Goal: Book appointment/travel/reservation

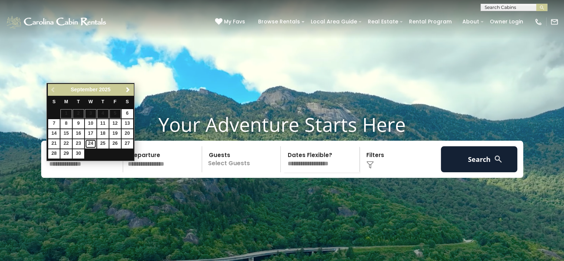
click at [89, 144] on link "24" at bounding box center [90, 143] width 11 height 9
type input "*******"
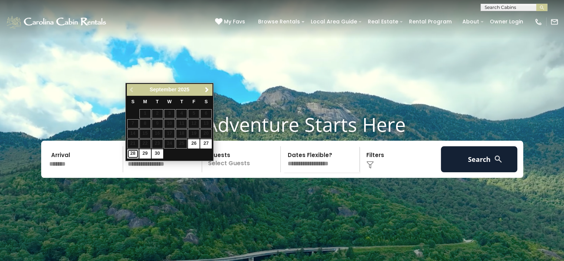
click at [132, 150] on link "28" at bounding box center [132, 153] width 11 height 9
type input "*******"
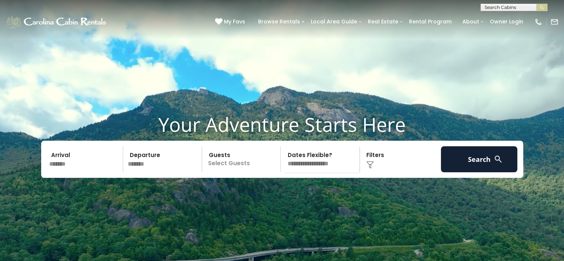
click at [237, 172] on p "Select Guests" at bounding box center [242, 159] width 76 height 26
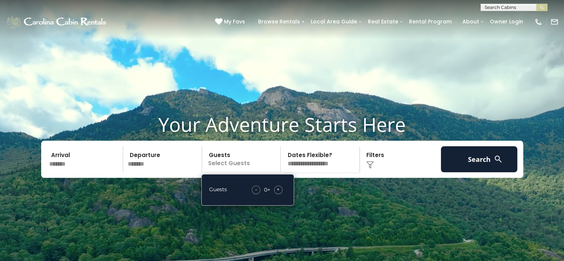
click at [278, 193] on span "+" at bounding box center [278, 188] width 3 height 7
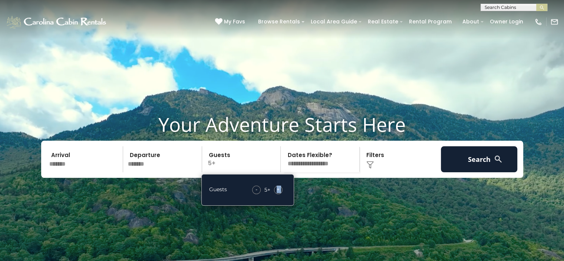
click at [278, 193] on span "+" at bounding box center [278, 188] width 3 height 7
click at [365, 172] on div "Click to Choose" at bounding box center [400, 159] width 77 height 26
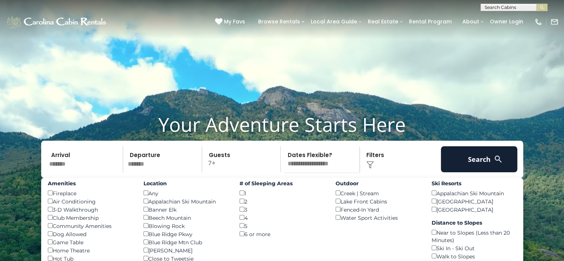
click at [47, 213] on div "Amenities Fireplace () Air Conditioning () 3-D Walkthrough () Club Membership (…" at bounding box center [90, 253] width 96 height 150
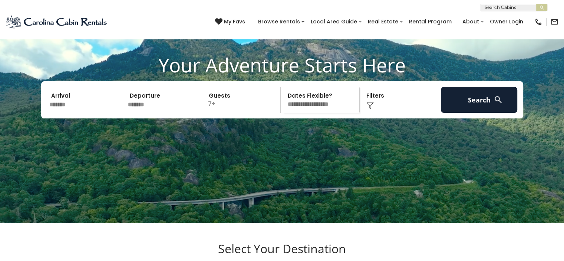
scroll to position [74, 0]
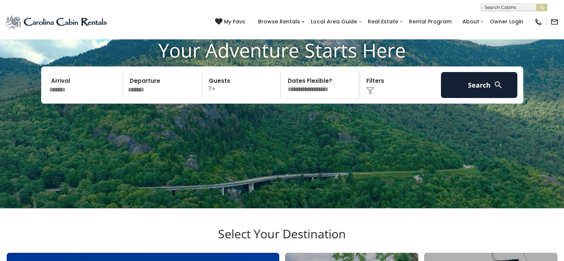
click at [370, 94] on img at bounding box center [369, 90] width 7 height 7
click at [368, 94] on img at bounding box center [369, 90] width 7 height 7
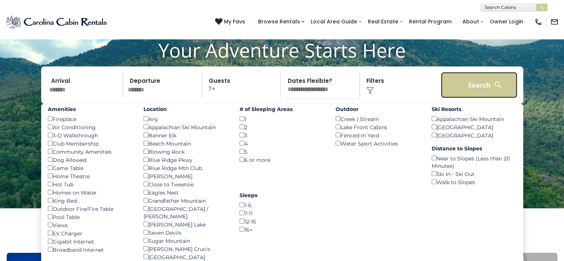
click at [476, 92] on button "Search" at bounding box center [479, 85] width 77 height 26
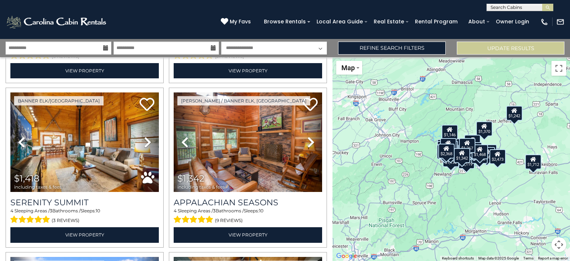
scroll to position [173, 0]
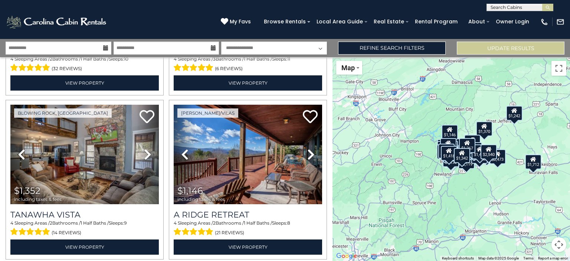
scroll to position [653, 0]
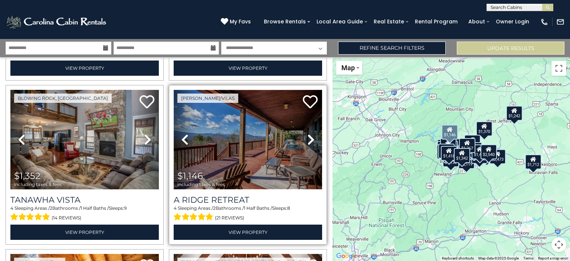
click at [252, 153] on img at bounding box center [248, 139] width 148 height 99
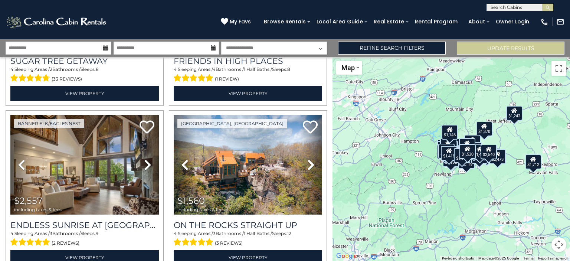
scroll to position [1627, 0]
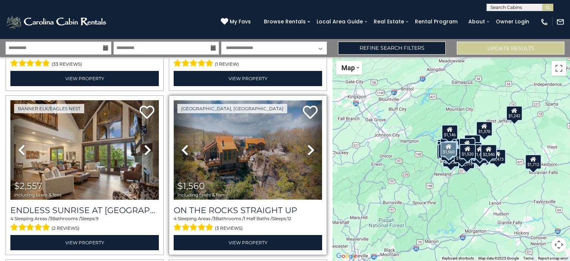
click at [246, 165] on img at bounding box center [248, 149] width 148 height 99
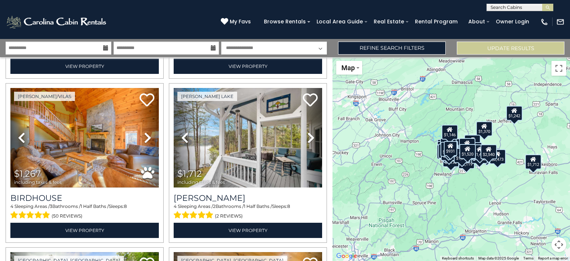
scroll to position [2146, 0]
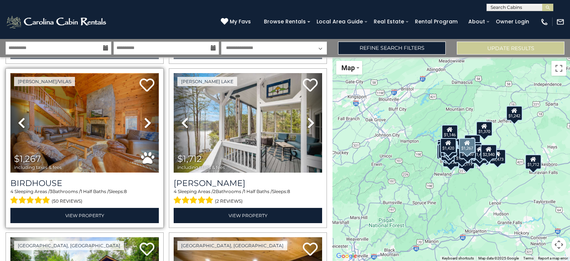
click at [102, 109] on img at bounding box center [84, 122] width 148 height 99
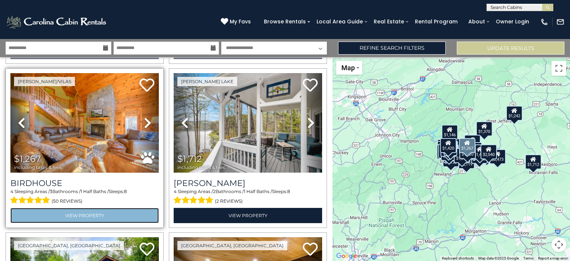
click at [109, 208] on link "View Property" at bounding box center [84, 215] width 148 height 15
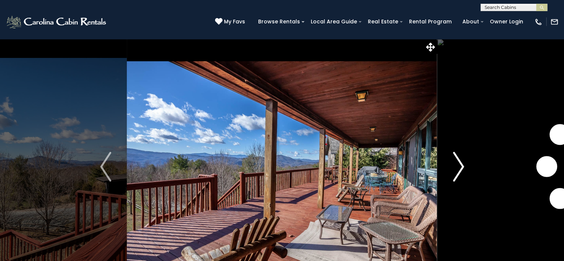
click at [458, 169] on img "Next" at bounding box center [458, 167] width 11 height 30
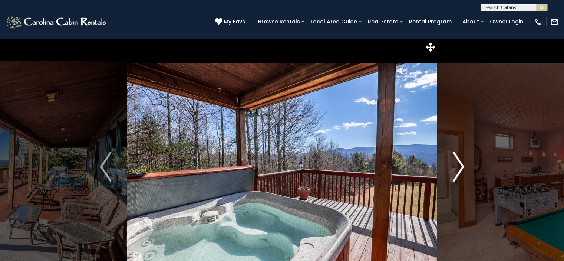
click at [458, 169] on img "Next" at bounding box center [458, 167] width 11 height 30
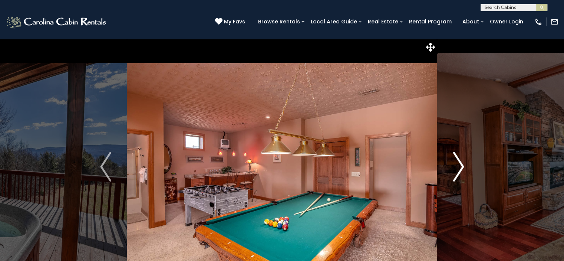
click at [458, 169] on img "Next" at bounding box center [458, 167] width 11 height 30
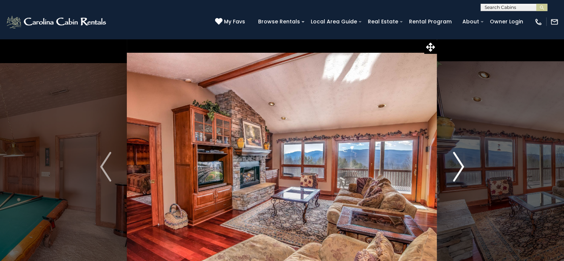
click at [458, 169] on img "Next" at bounding box center [458, 167] width 11 height 30
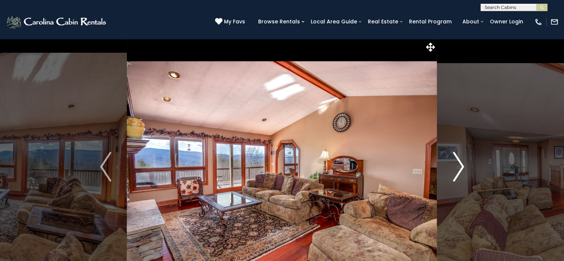
click at [458, 169] on img "Next" at bounding box center [458, 167] width 11 height 30
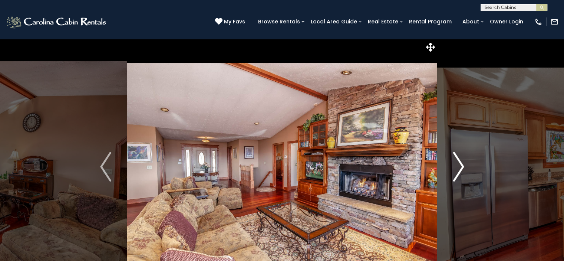
click at [458, 169] on img "Next" at bounding box center [458, 167] width 11 height 30
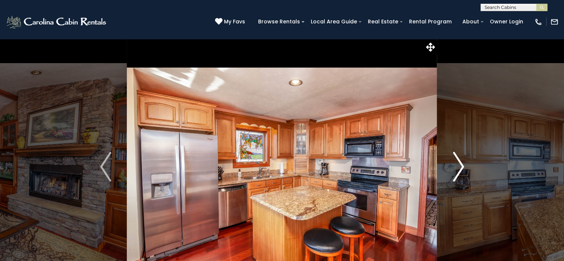
click at [458, 169] on img "Next" at bounding box center [458, 167] width 11 height 30
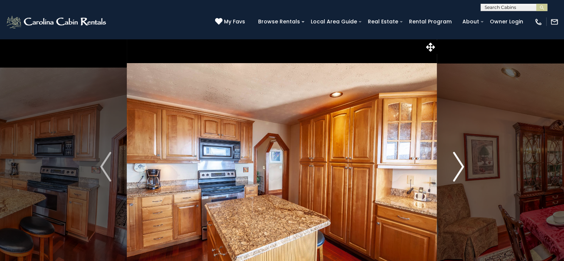
click at [458, 169] on img "Next" at bounding box center [458, 167] width 11 height 30
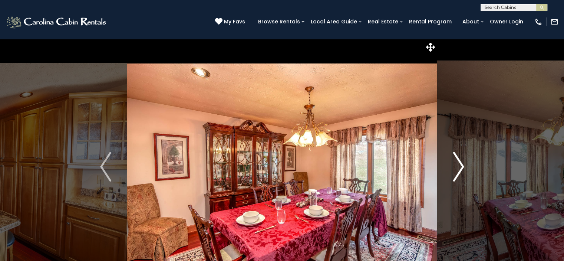
click at [458, 169] on img "Next" at bounding box center [458, 167] width 11 height 30
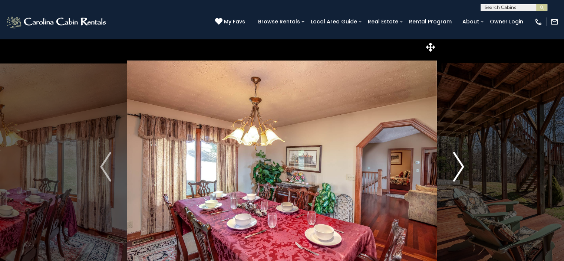
click at [458, 169] on img "Next" at bounding box center [458, 167] width 11 height 30
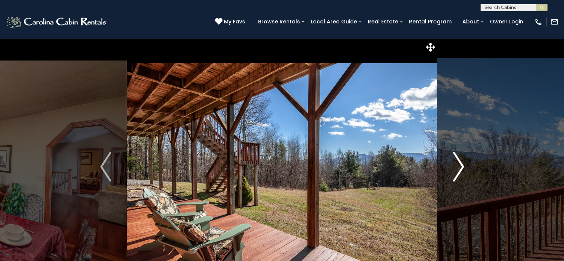
click at [458, 169] on img "Next" at bounding box center [458, 167] width 11 height 30
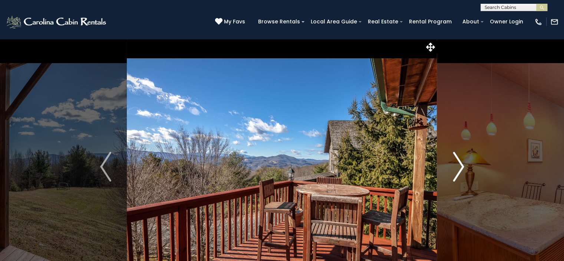
click at [458, 169] on img "Next" at bounding box center [458, 167] width 11 height 30
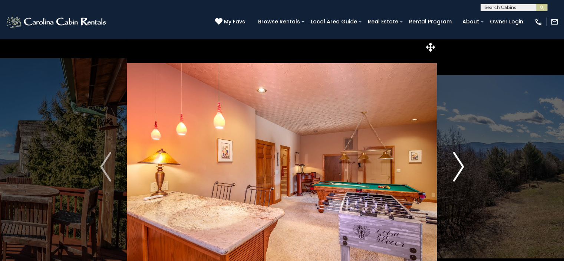
click at [458, 169] on img "Next" at bounding box center [458, 167] width 11 height 30
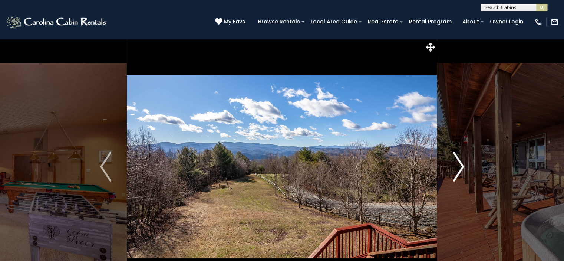
click at [458, 169] on img "Next" at bounding box center [458, 167] width 11 height 30
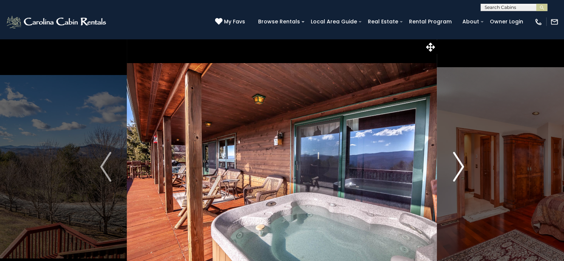
click at [458, 169] on img "Next" at bounding box center [458, 167] width 11 height 30
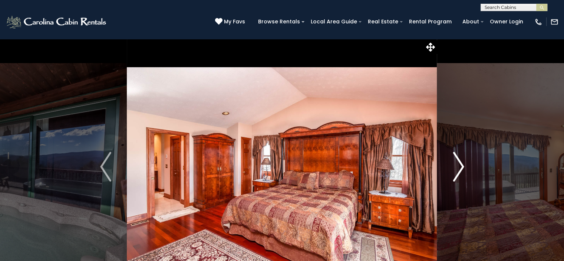
click at [458, 169] on img "Next" at bounding box center [458, 167] width 11 height 30
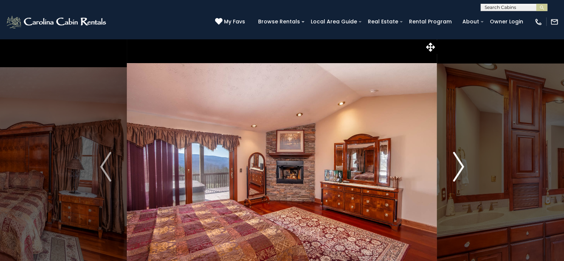
click at [458, 169] on img "Next" at bounding box center [458, 167] width 11 height 30
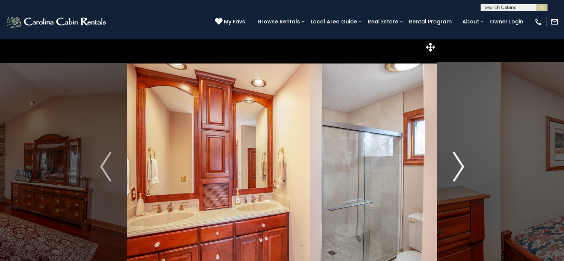
click at [458, 169] on img "Next" at bounding box center [458, 167] width 11 height 30
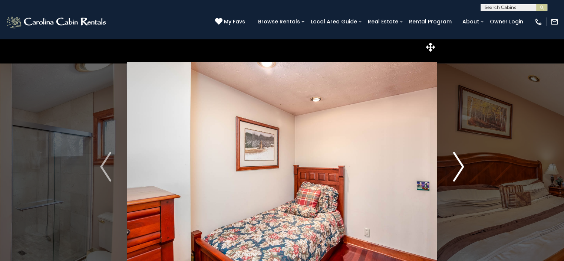
click at [458, 169] on img "Next" at bounding box center [458, 167] width 11 height 30
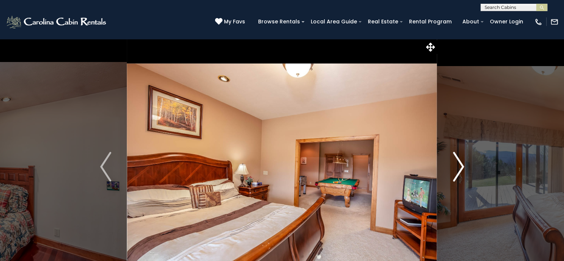
click at [458, 169] on img "Next" at bounding box center [458, 167] width 11 height 30
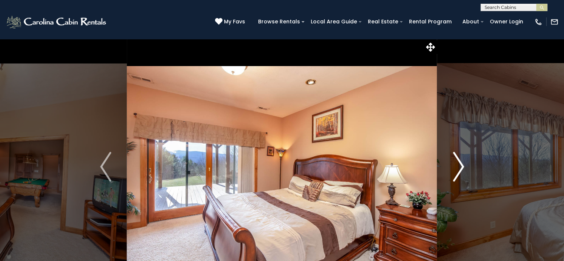
click at [458, 169] on img "Next" at bounding box center [458, 167] width 11 height 30
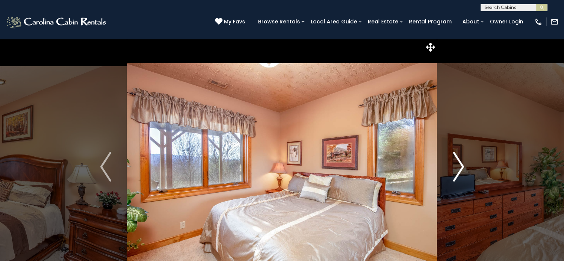
click at [458, 169] on img "Next" at bounding box center [458, 167] width 11 height 30
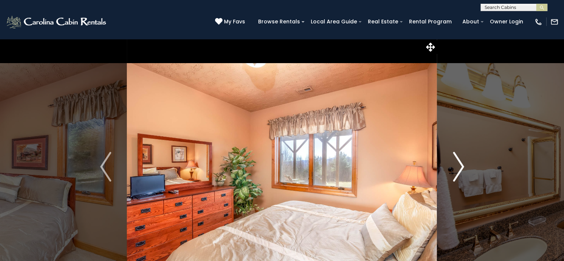
click at [458, 169] on img "Next" at bounding box center [458, 167] width 11 height 30
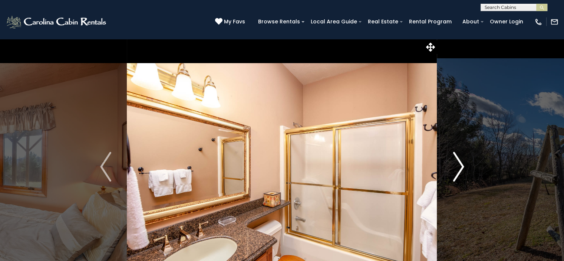
click at [458, 169] on img "Next" at bounding box center [458, 167] width 11 height 30
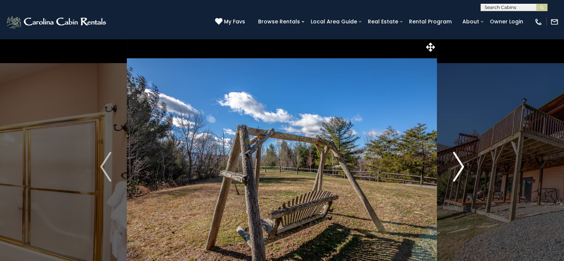
click at [458, 169] on img "Next" at bounding box center [458, 167] width 11 height 30
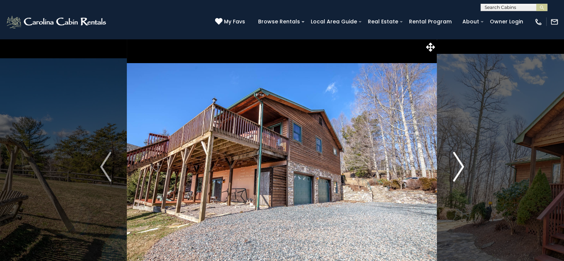
click at [458, 169] on img "Next" at bounding box center [458, 167] width 11 height 30
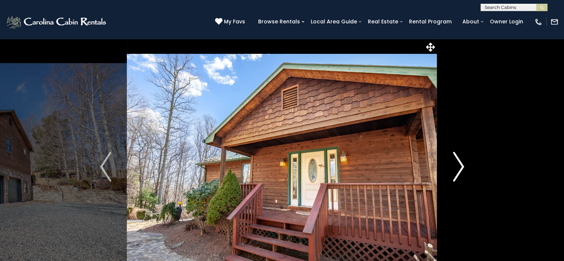
click at [458, 169] on img "Next" at bounding box center [458, 167] width 11 height 30
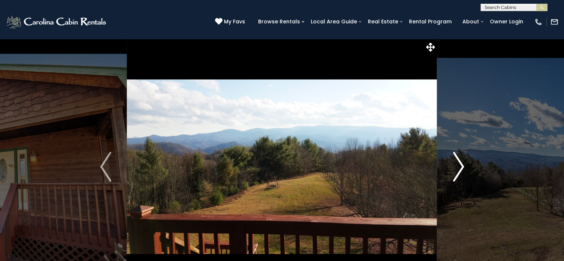
click at [458, 169] on img "Next" at bounding box center [458, 167] width 11 height 30
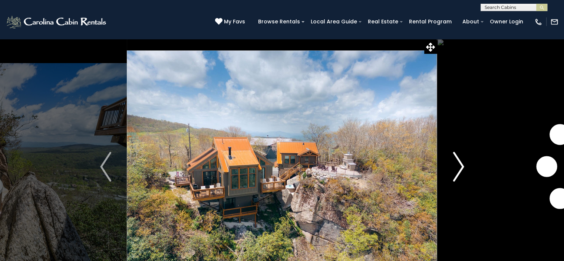
click at [460, 169] on img "Next" at bounding box center [458, 167] width 11 height 30
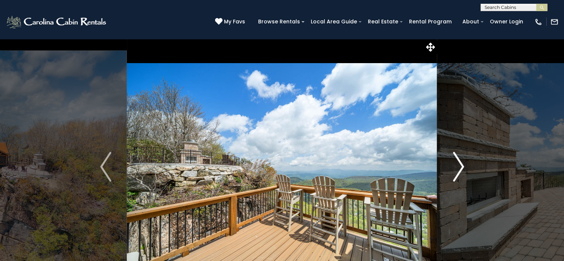
click at [460, 169] on img "Next" at bounding box center [458, 167] width 11 height 30
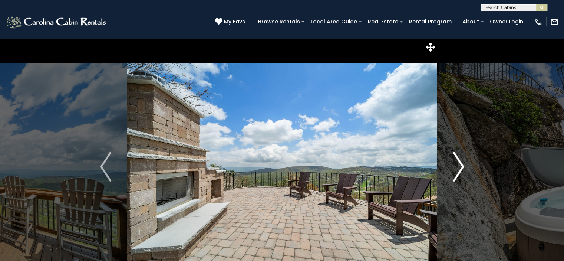
click at [460, 169] on img "Next" at bounding box center [458, 167] width 11 height 30
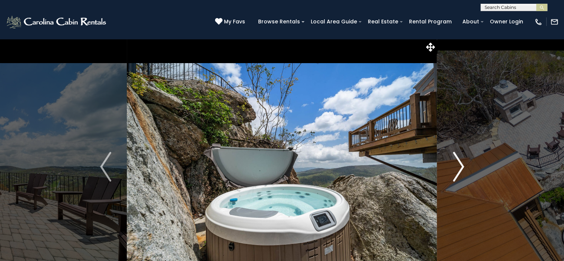
click at [460, 169] on img "Next" at bounding box center [458, 167] width 11 height 30
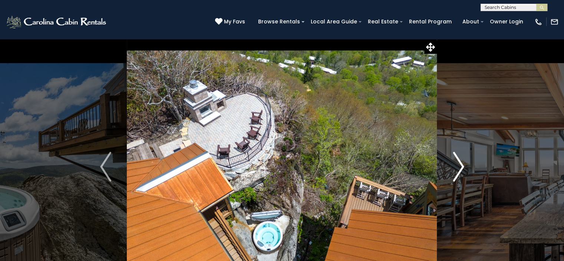
click at [460, 169] on img "Next" at bounding box center [458, 167] width 11 height 30
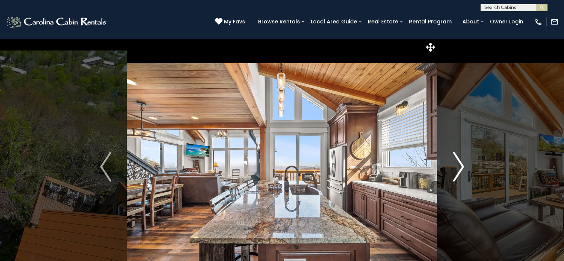
click at [460, 169] on img "Next" at bounding box center [458, 167] width 11 height 30
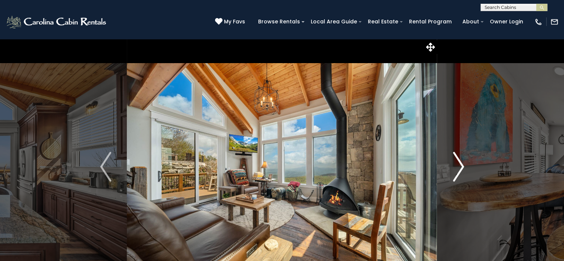
click at [460, 169] on img "Next" at bounding box center [458, 167] width 11 height 30
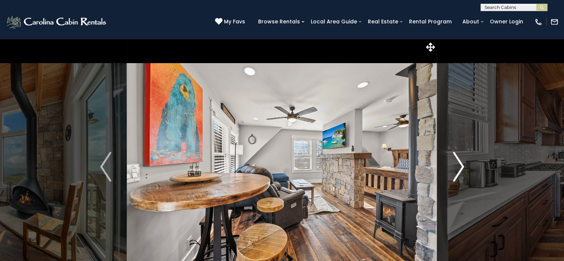
click at [460, 169] on img "Next" at bounding box center [458, 167] width 11 height 30
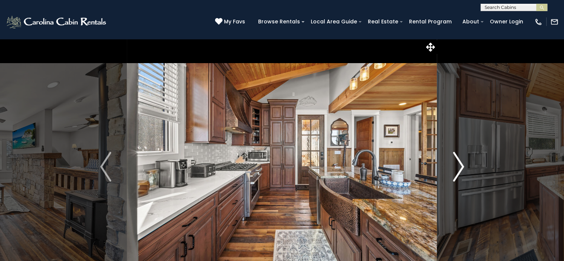
click at [460, 169] on img "Next" at bounding box center [458, 167] width 11 height 30
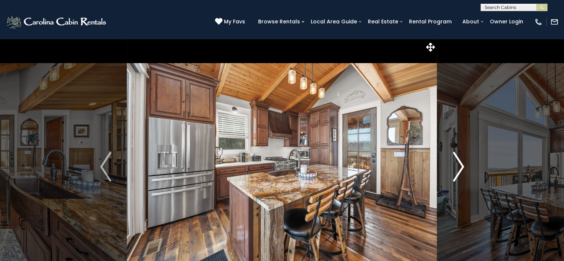
click at [460, 169] on img "Next" at bounding box center [458, 167] width 11 height 30
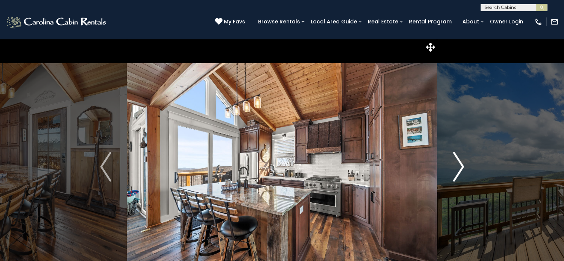
click at [460, 169] on img "Next" at bounding box center [458, 167] width 11 height 30
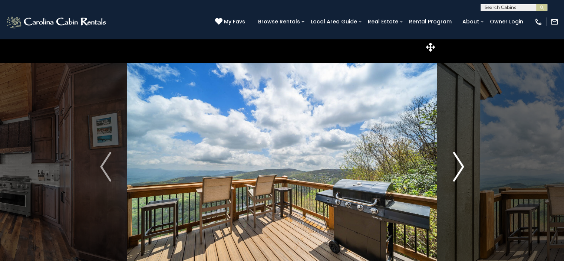
click at [460, 169] on img "Next" at bounding box center [458, 167] width 11 height 30
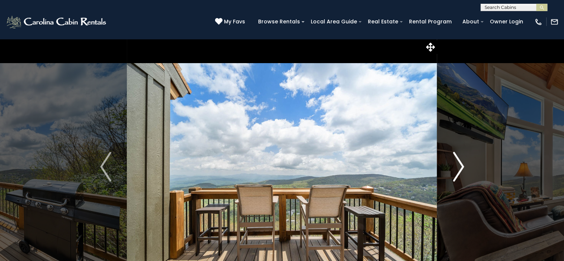
click at [460, 169] on img "Next" at bounding box center [458, 167] width 11 height 30
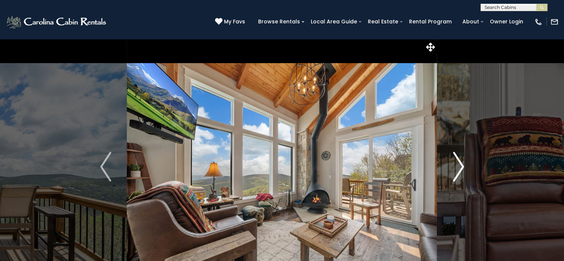
click at [460, 169] on img "Next" at bounding box center [458, 167] width 11 height 30
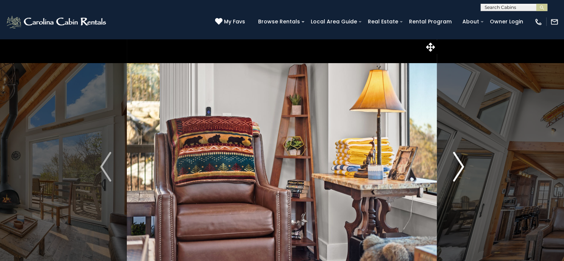
click at [460, 169] on img "Next" at bounding box center [458, 167] width 11 height 30
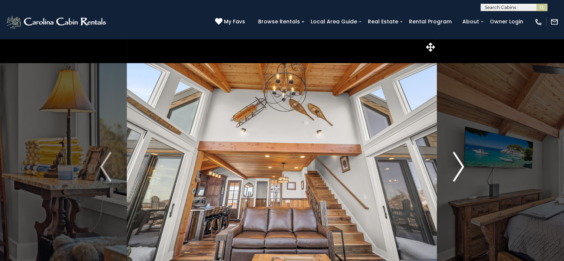
click at [460, 169] on img "Next" at bounding box center [458, 167] width 11 height 30
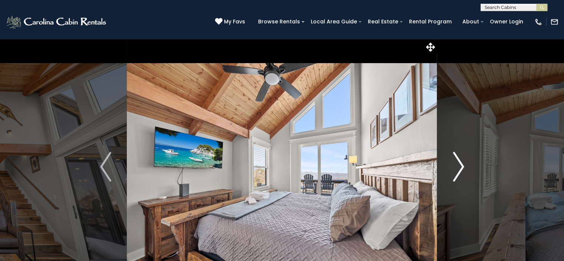
click at [460, 169] on img "Next" at bounding box center [458, 167] width 11 height 30
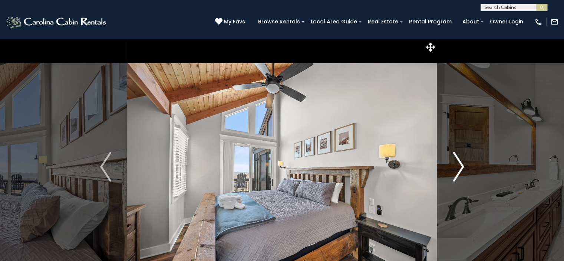
click at [460, 169] on img "Next" at bounding box center [458, 167] width 11 height 30
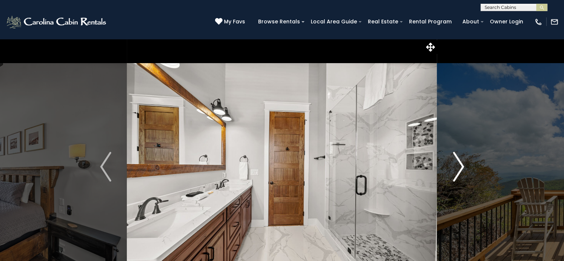
click at [460, 169] on img "Next" at bounding box center [458, 167] width 11 height 30
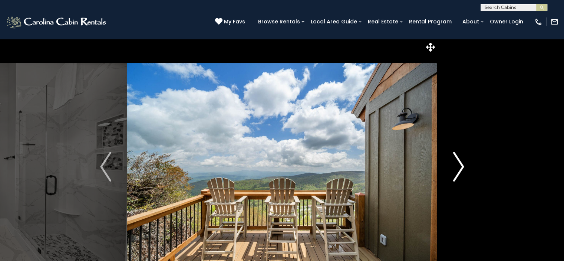
click at [460, 169] on img "Next" at bounding box center [458, 167] width 11 height 30
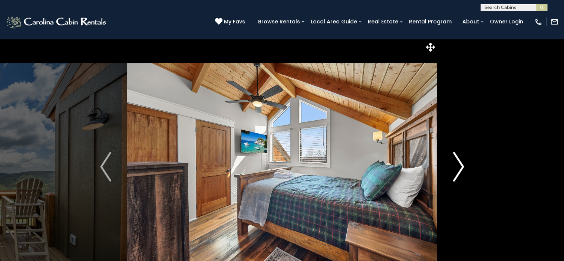
click at [460, 169] on img "Next" at bounding box center [458, 167] width 11 height 30
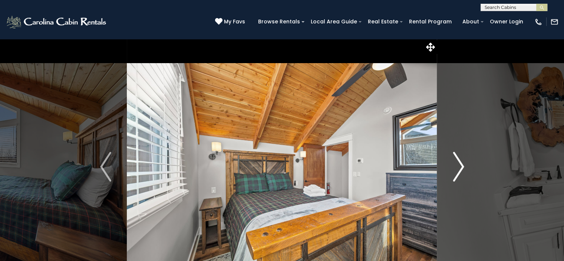
click at [460, 169] on img "Next" at bounding box center [458, 167] width 11 height 30
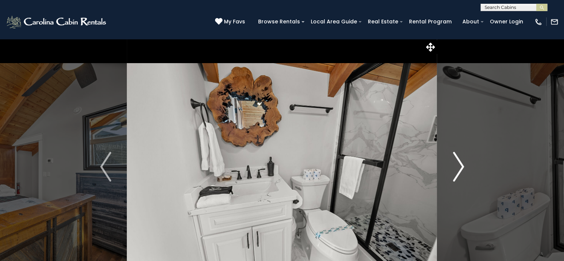
click at [460, 169] on img "Next" at bounding box center [458, 167] width 11 height 30
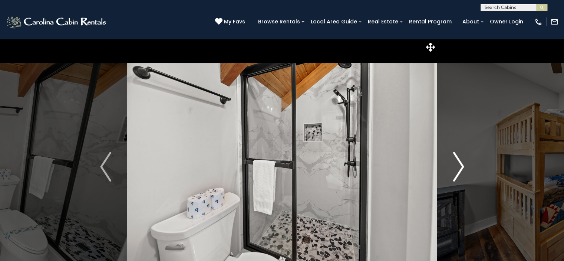
click at [460, 169] on img "Next" at bounding box center [458, 167] width 11 height 30
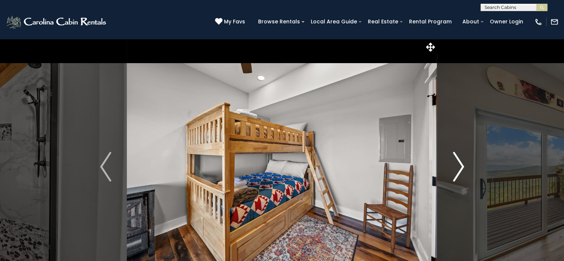
click at [460, 169] on img "Next" at bounding box center [458, 167] width 11 height 30
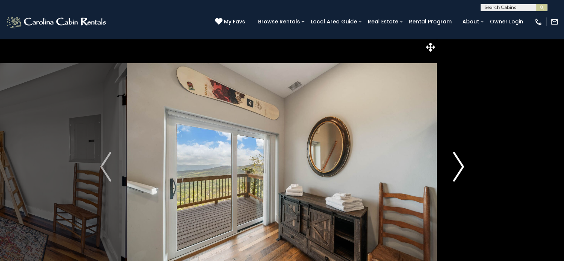
click at [460, 169] on img "Next" at bounding box center [458, 167] width 11 height 30
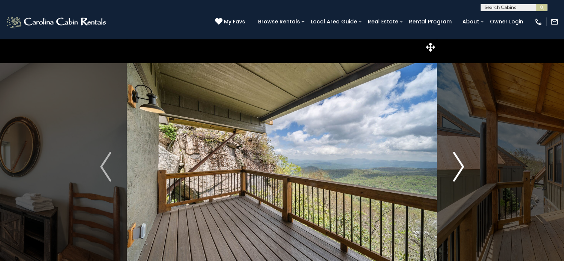
click at [460, 169] on img "Next" at bounding box center [458, 167] width 11 height 30
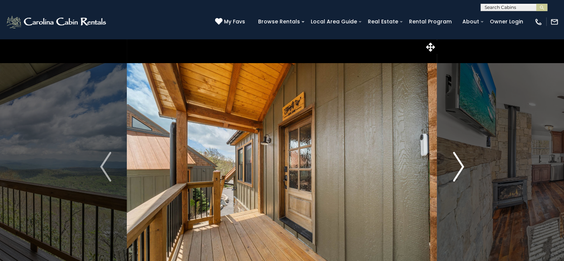
click at [460, 169] on img "Next" at bounding box center [458, 167] width 11 height 30
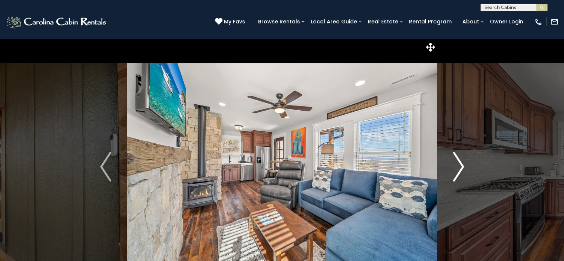
click at [460, 169] on img "Next" at bounding box center [458, 167] width 11 height 30
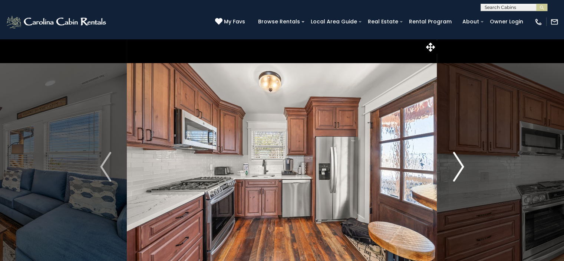
click at [460, 169] on img "Next" at bounding box center [458, 167] width 11 height 30
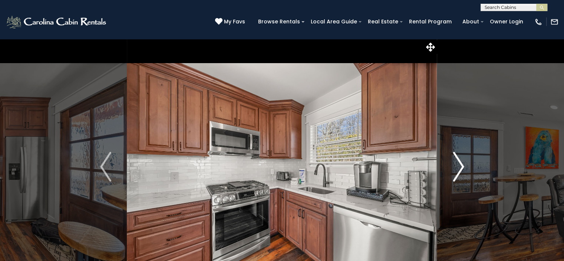
click at [460, 169] on img "Next" at bounding box center [458, 167] width 11 height 30
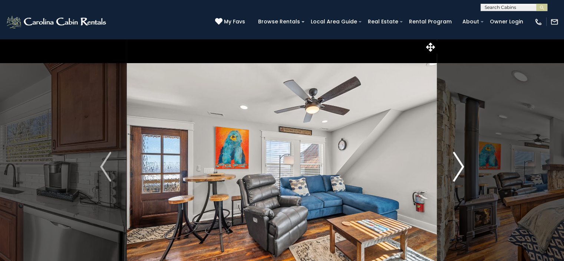
click at [460, 169] on img "Next" at bounding box center [458, 167] width 11 height 30
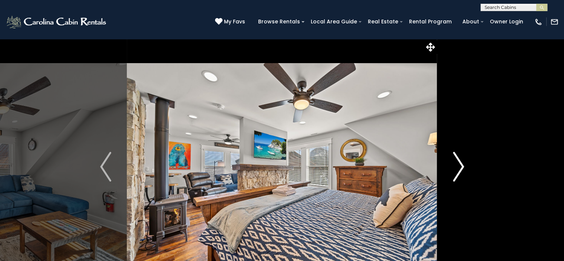
click at [460, 169] on img "Next" at bounding box center [458, 167] width 11 height 30
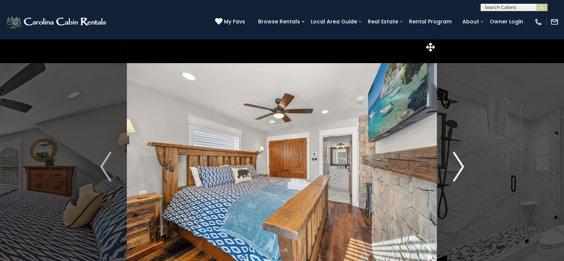
click at [460, 169] on img "Next" at bounding box center [458, 167] width 11 height 30
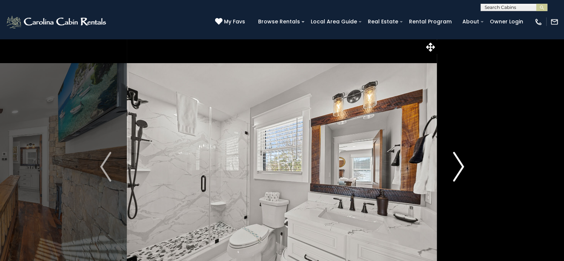
click at [460, 169] on img "Next" at bounding box center [458, 167] width 11 height 30
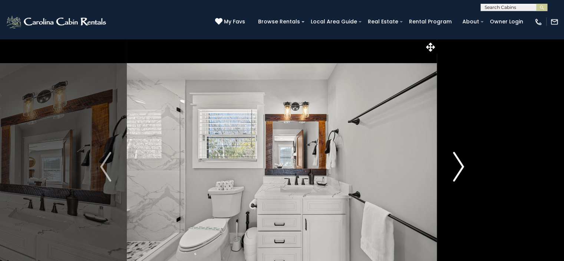
click at [460, 169] on img "Next" at bounding box center [458, 167] width 11 height 30
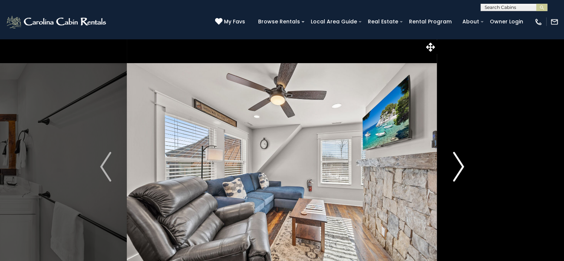
click at [460, 169] on img "Next" at bounding box center [458, 167] width 11 height 30
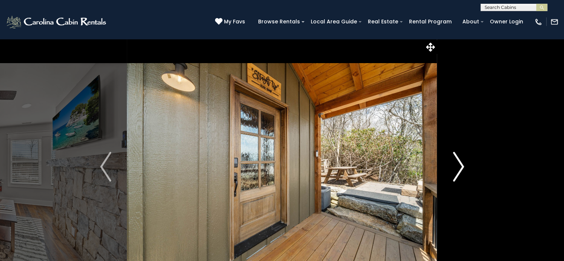
click at [460, 169] on img "Next" at bounding box center [458, 167] width 11 height 30
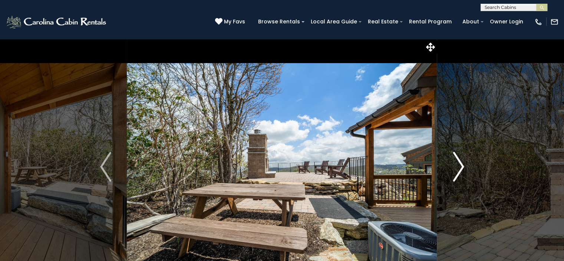
click at [460, 169] on img "Next" at bounding box center [458, 167] width 11 height 30
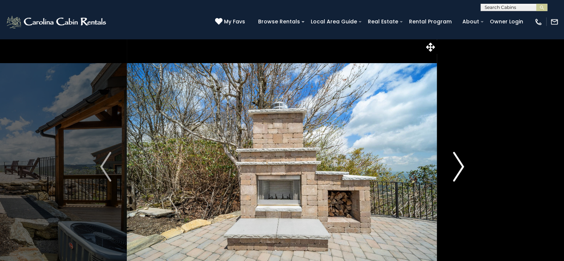
click at [460, 169] on img "Next" at bounding box center [458, 167] width 11 height 30
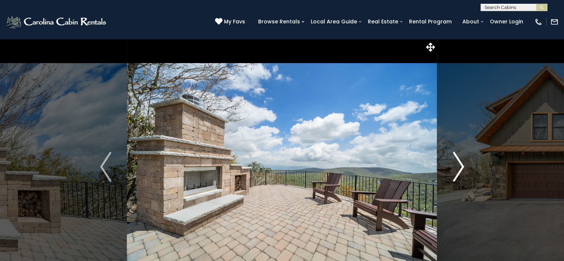
click at [460, 169] on img "Next" at bounding box center [458, 167] width 11 height 30
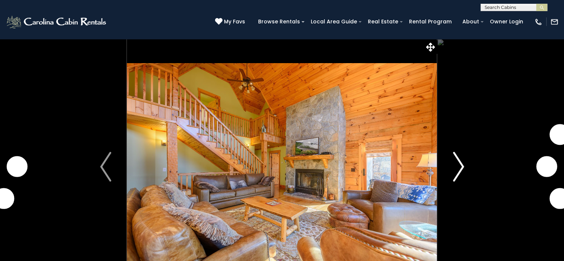
click at [458, 171] on img "Next" at bounding box center [458, 167] width 11 height 30
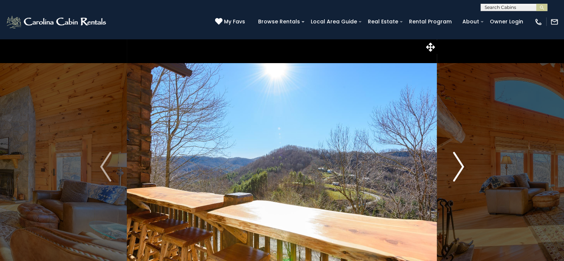
click at [460, 164] on img "Next" at bounding box center [458, 167] width 11 height 30
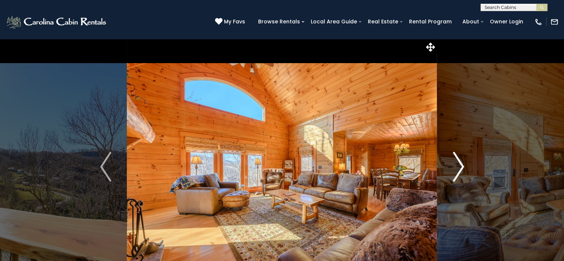
click at [460, 164] on img "Next" at bounding box center [458, 167] width 11 height 30
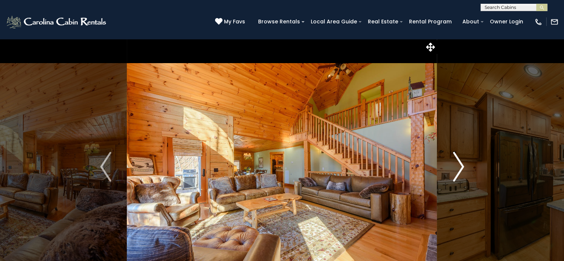
click at [460, 164] on img "Next" at bounding box center [458, 167] width 11 height 30
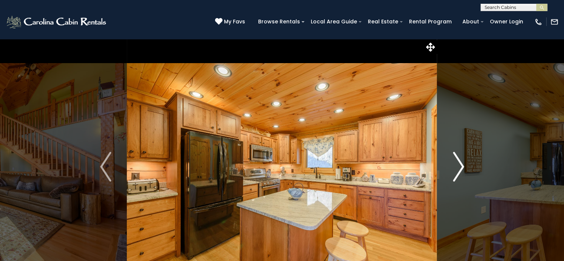
click at [460, 164] on img "Next" at bounding box center [458, 167] width 11 height 30
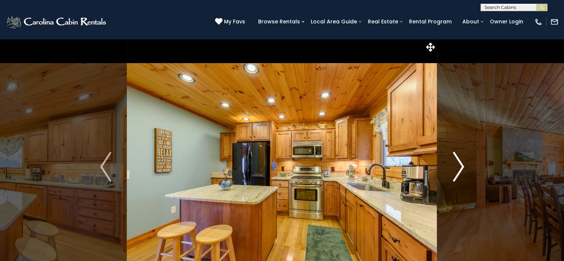
click at [460, 164] on img "Next" at bounding box center [458, 167] width 11 height 30
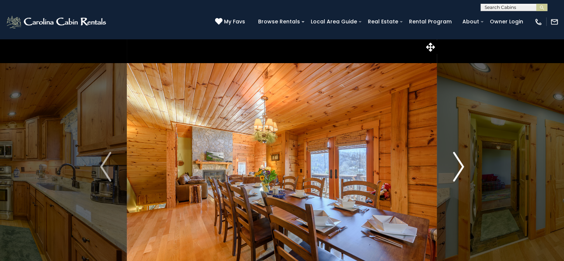
click at [460, 164] on img "Next" at bounding box center [458, 167] width 11 height 30
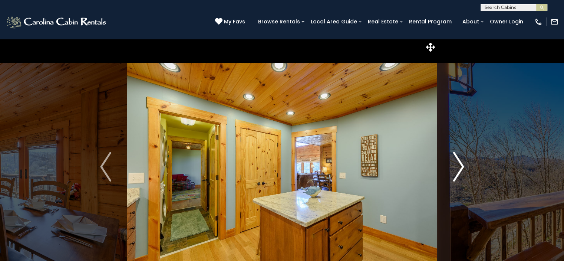
click at [460, 164] on img "Next" at bounding box center [458, 167] width 11 height 30
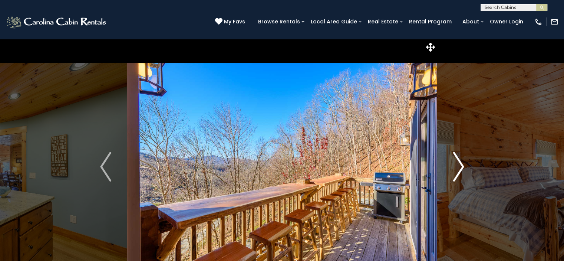
click at [460, 164] on img "Next" at bounding box center [458, 167] width 11 height 30
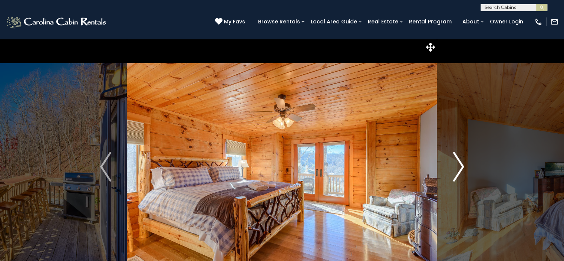
click at [460, 164] on img "Next" at bounding box center [458, 167] width 11 height 30
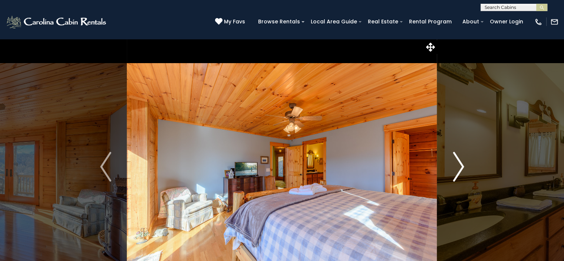
click at [460, 164] on img "Next" at bounding box center [458, 167] width 11 height 30
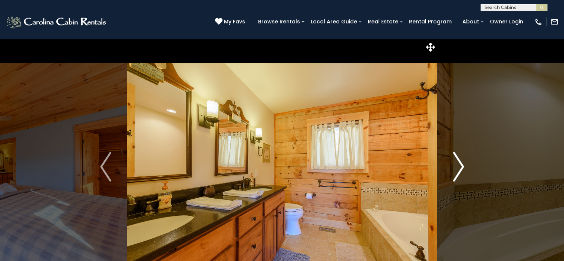
click at [460, 164] on img "Next" at bounding box center [458, 167] width 11 height 30
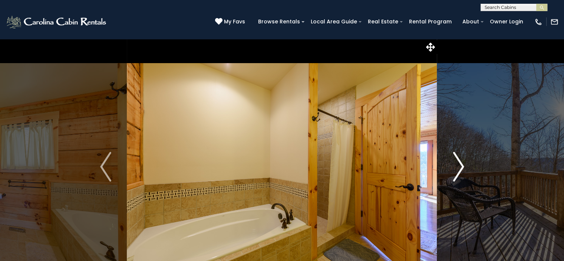
click at [460, 164] on img "Next" at bounding box center [458, 167] width 11 height 30
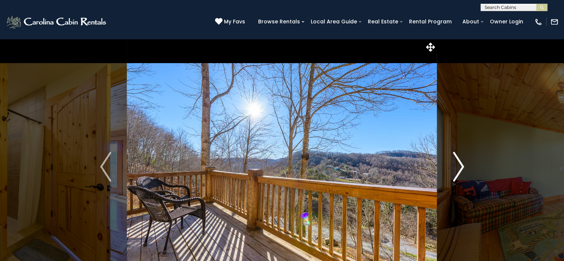
click at [460, 164] on img "Next" at bounding box center [458, 167] width 11 height 30
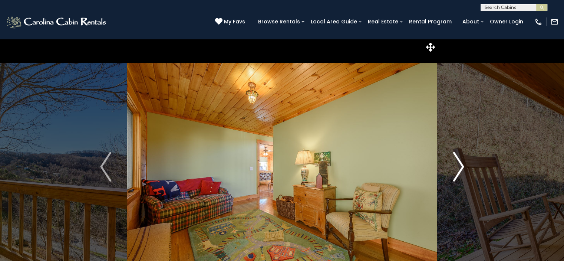
click at [460, 164] on img "Next" at bounding box center [458, 167] width 11 height 30
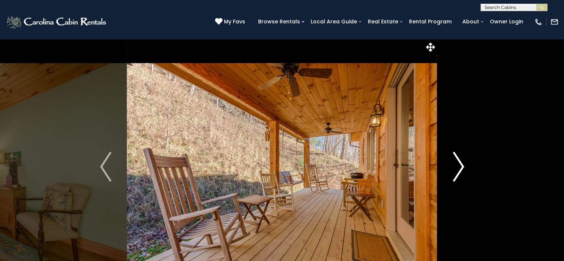
click at [460, 164] on img "Next" at bounding box center [458, 167] width 11 height 30
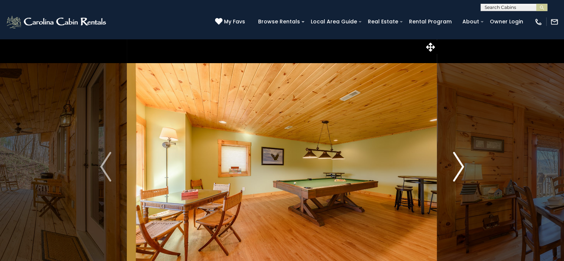
click at [460, 164] on img "Next" at bounding box center [458, 167] width 11 height 30
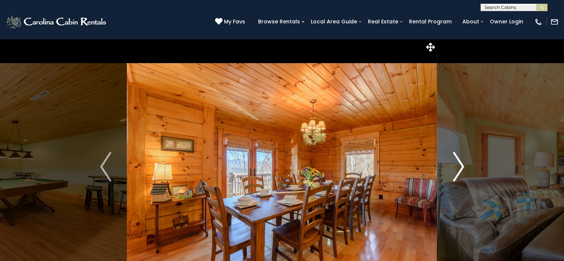
click at [460, 164] on img "Next" at bounding box center [458, 167] width 11 height 30
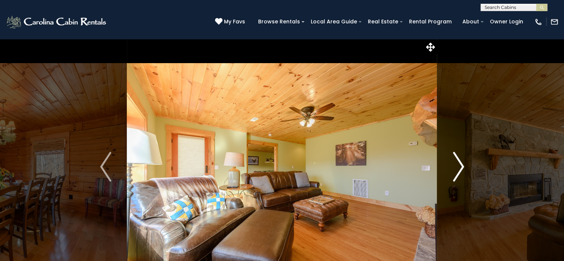
click at [460, 164] on img "Next" at bounding box center [458, 167] width 11 height 30
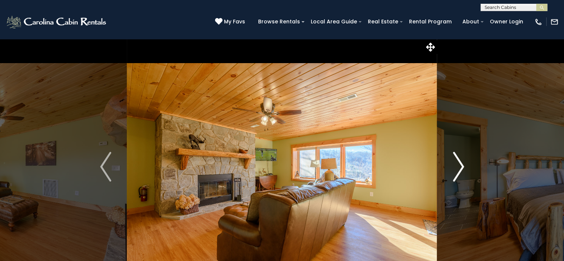
click at [460, 164] on img "Next" at bounding box center [458, 167] width 11 height 30
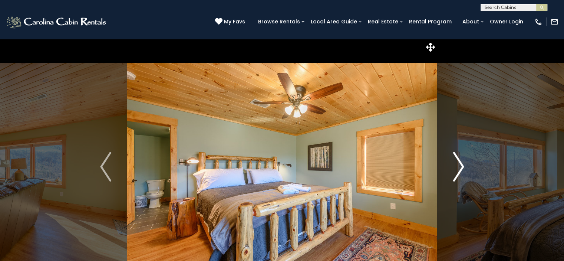
click at [460, 164] on img "Next" at bounding box center [458, 167] width 11 height 30
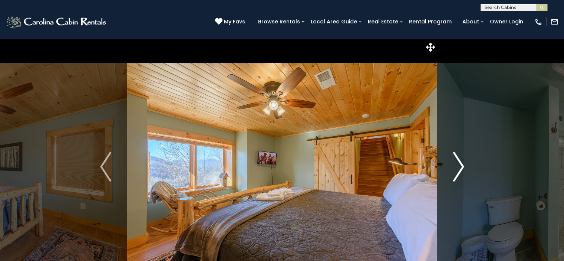
click at [460, 164] on img "Next" at bounding box center [458, 167] width 11 height 30
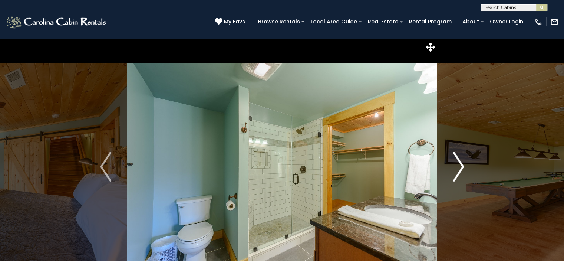
click at [460, 164] on img "Next" at bounding box center [458, 167] width 11 height 30
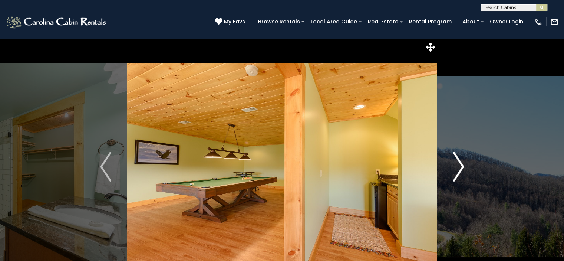
click at [460, 164] on img "Next" at bounding box center [458, 167] width 11 height 30
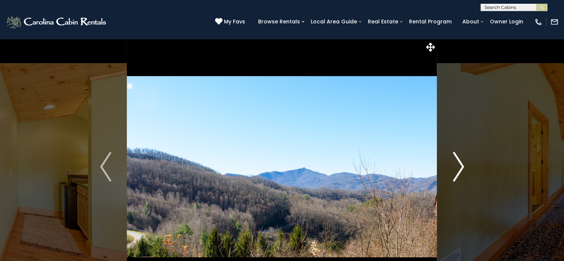
click at [460, 164] on img "Next" at bounding box center [458, 167] width 11 height 30
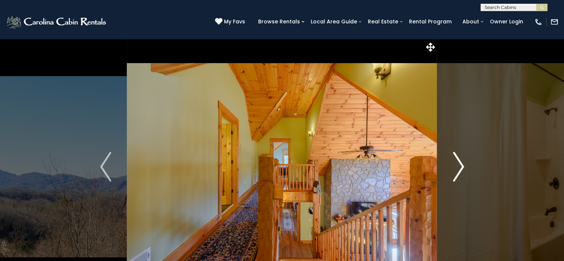
click at [460, 164] on img "Next" at bounding box center [458, 167] width 11 height 30
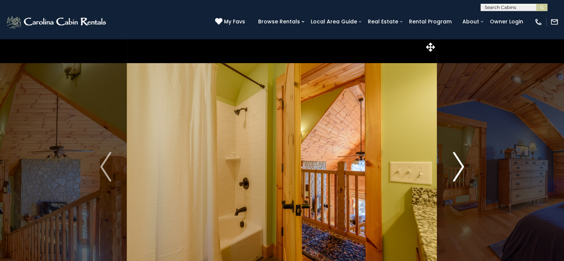
click at [460, 164] on img "Next" at bounding box center [458, 167] width 11 height 30
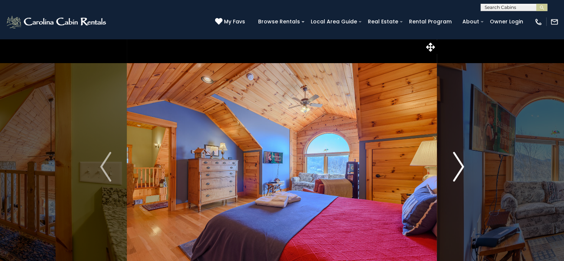
click at [460, 164] on img "Next" at bounding box center [458, 167] width 11 height 30
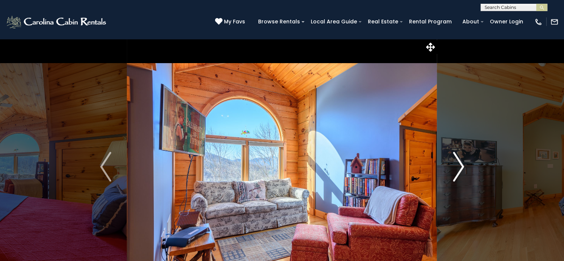
click at [460, 164] on img "Next" at bounding box center [458, 167] width 11 height 30
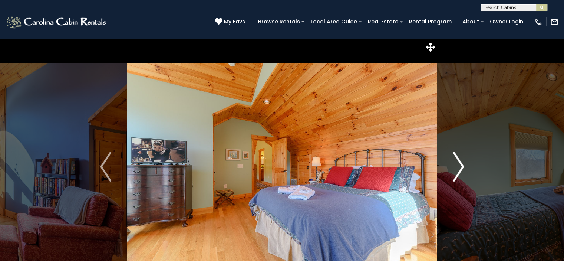
click at [460, 164] on img "Next" at bounding box center [458, 167] width 11 height 30
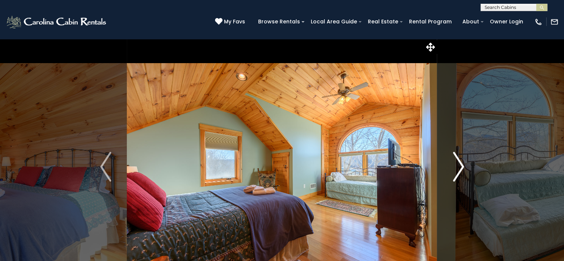
click at [460, 164] on img "Next" at bounding box center [458, 167] width 11 height 30
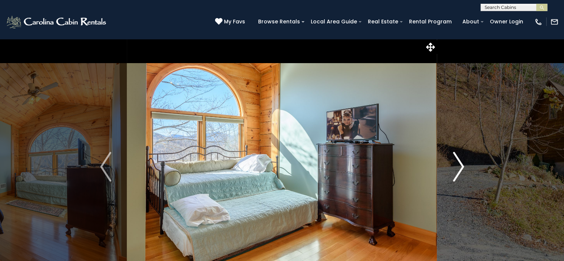
click at [460, 164] on img "Next" at bounding box center [458, 167] width 11 height 30
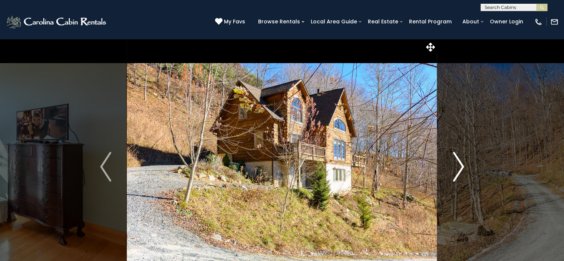
click at [460, 164] on img "Next" at bounding box center [458, 167] width 11 height 30
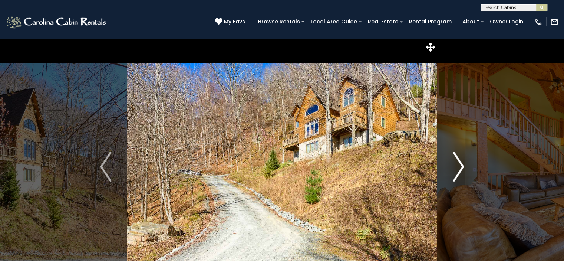
click at [460, 164] on img "Next" at bounding box center [458, 167] width 11 height 30
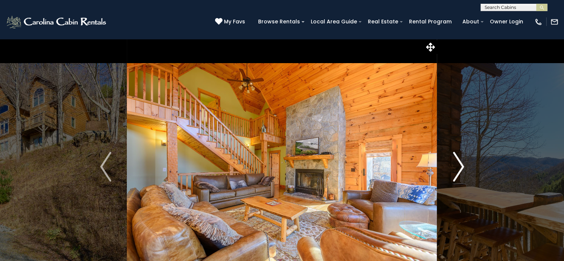
click at [460, 164] on img "Next" at bounding box center [458, 167] width 11 height 30
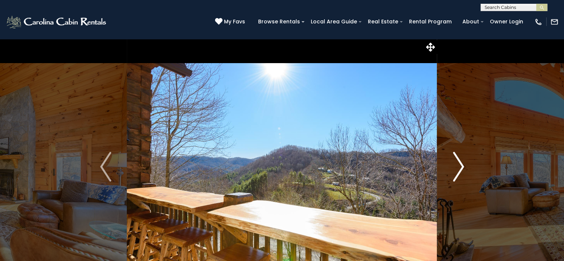
click at [460, 164] on img "Next" at bounding box center [458, 167] width 11 height 30
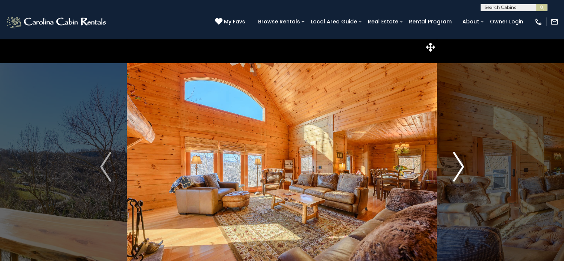
click at [460, 164] on img "Next" at bounding box center [458, 167] width 11 height 30
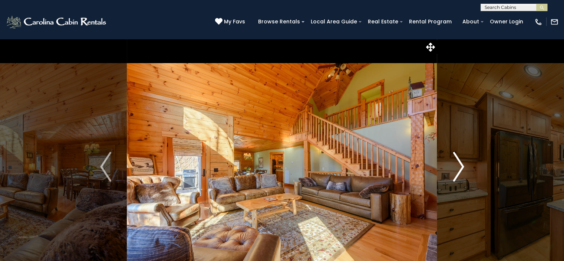
click at [460, 164] on img "Next" at bounding box center [458, 167] width 11 height 30
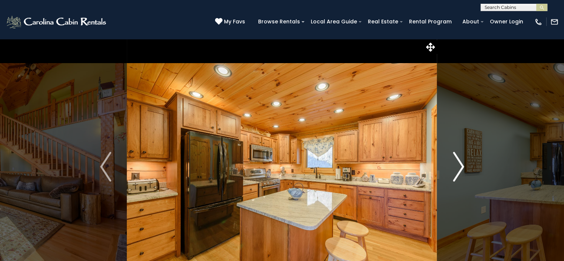
click at [460, 164] on img "Next" at bounding box center [458, 167] width 11 height 30
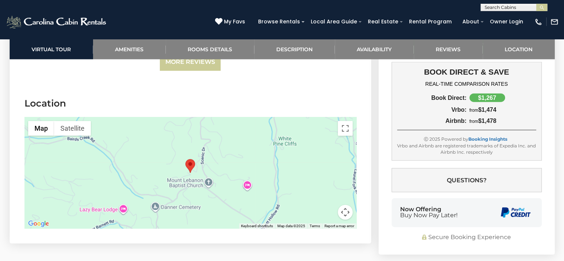
scroll to position [1785, 0]
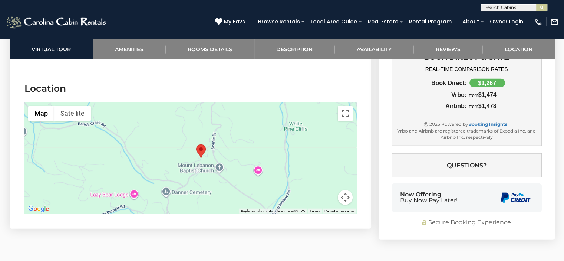
drag, startPoint x: 235, startPoint y: 185, endPoint x: 246, endPoint y: 182, distance: 10.7
click at [246, 182] on div at bounding box center [190, 157] width 332 height 111
